Goal: Find specific page/section: Find specific page/section

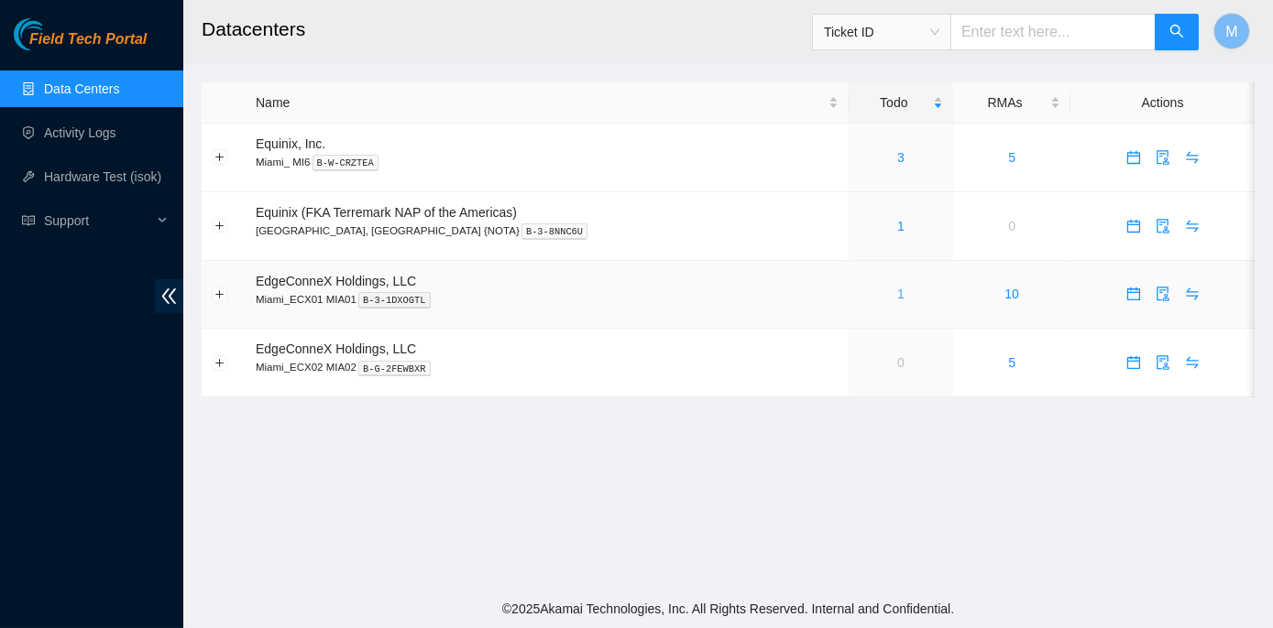
click at [897, 290] on link "1" at bounding box center [900, 294] width 7 height 15
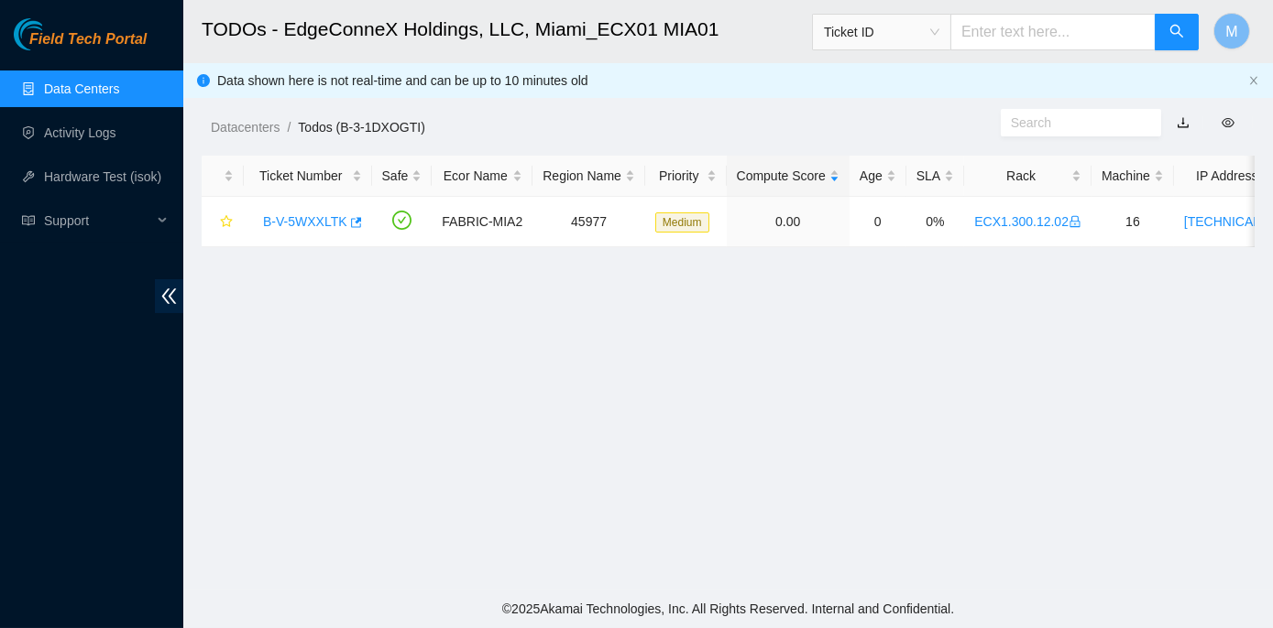
click at [85, 84] on link "Data Centers" at bounding box center [81, 89] width 75 height 15
